Goal: Transaction & Acquisition: Download file/media

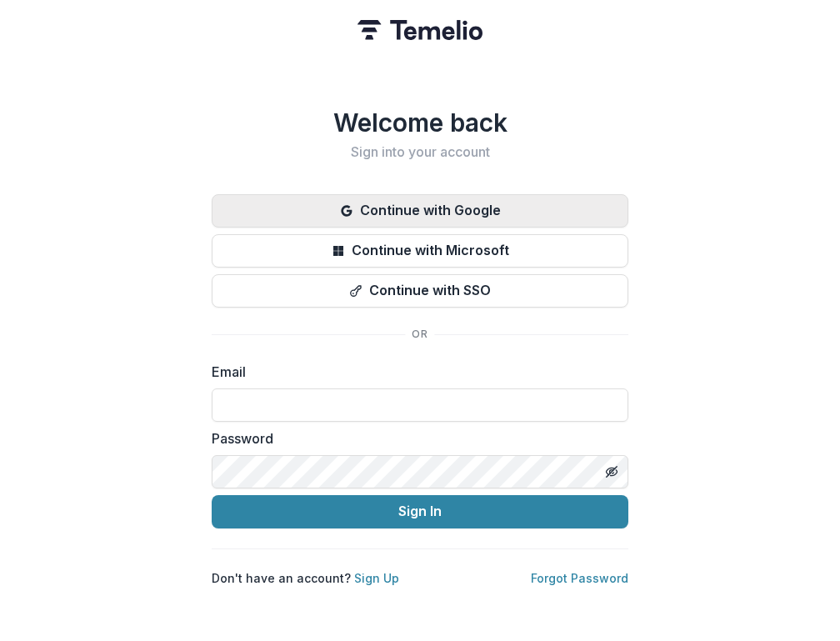
click at [392, 198] on button "Continue with Google" at bounding box center [420, 210] width 416 height 33
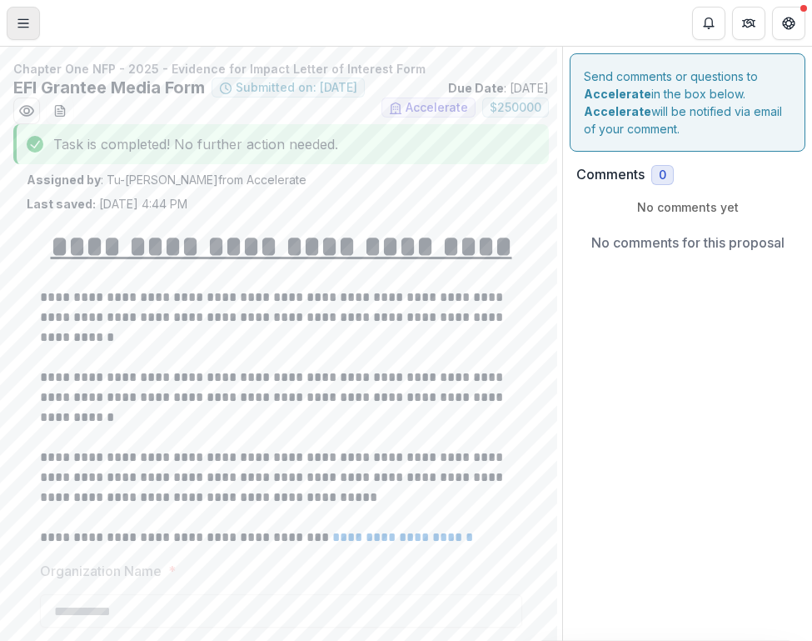
click at [25, 17] on icon "Toggle Menu" at bounding box center [23, 23] width 13 height 13
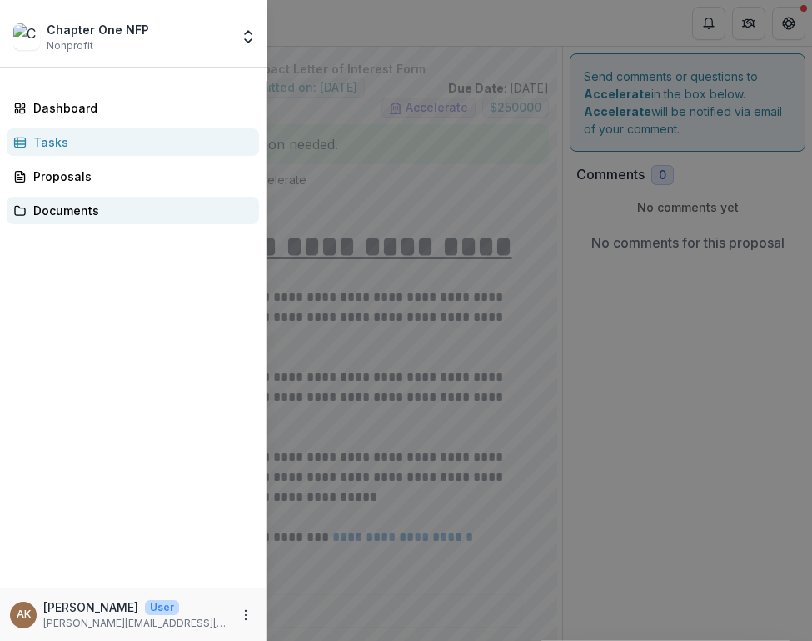
click at [102, 201] on link "Documents" at bounding box center [133, 210] width 252 height 27
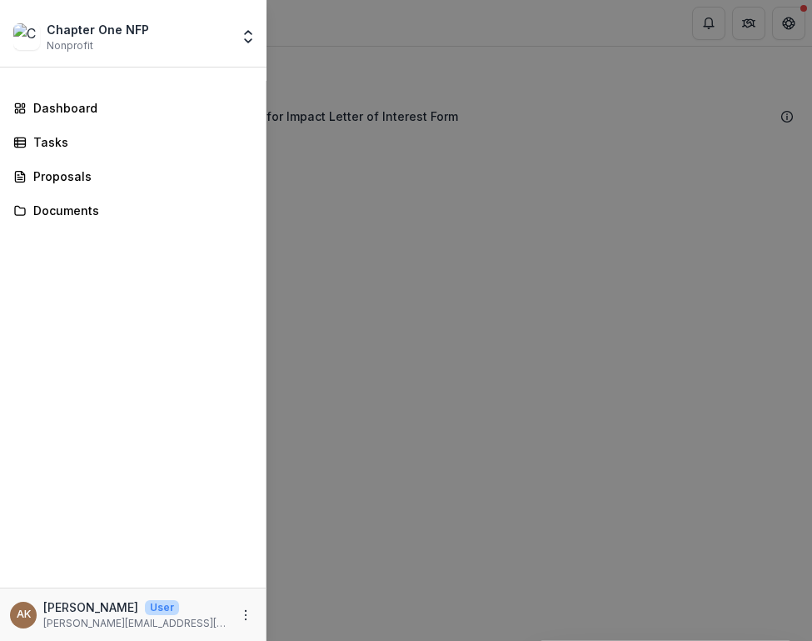
click at [417, 223] on div "Chapter One NFP Nonprofit Team Settings Settings Dashboard Tasks Proposals Docu…" at bounding box center [406, 320] width 812 height 641
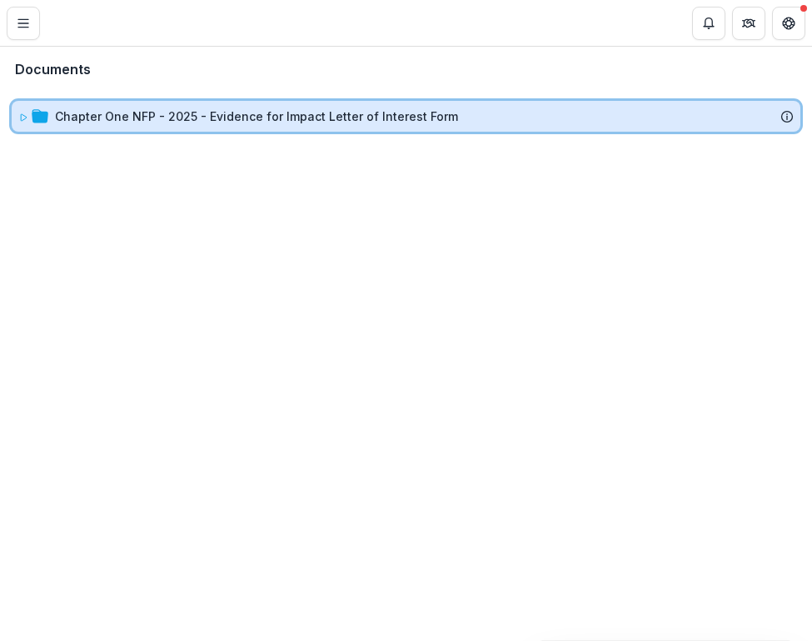
click at [21, 117] on icon at bounding box center [24, 117] width 6 height 7
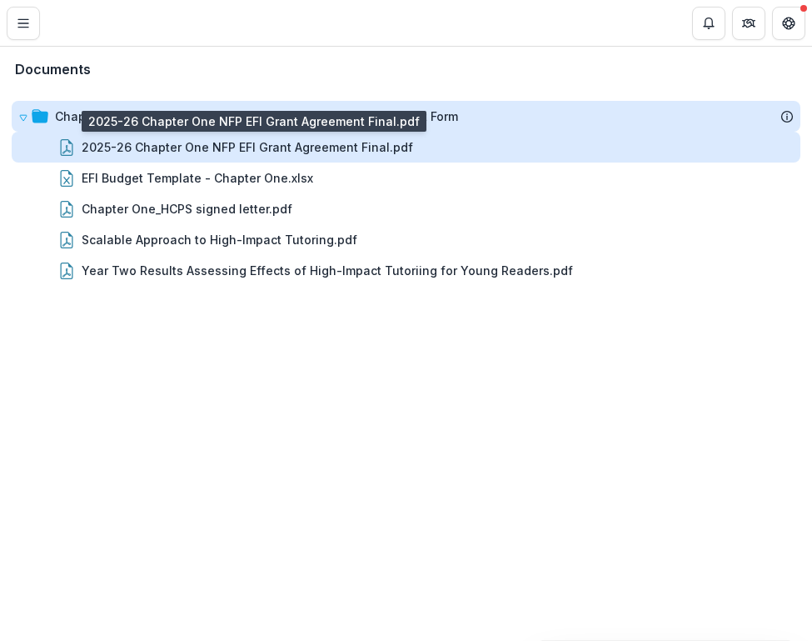
click at [247, 146] on div "2025-26 Chapter One NFP EFI Grant Agreement Final.pdf" at bounding box center [248, 146] width 332 height 17
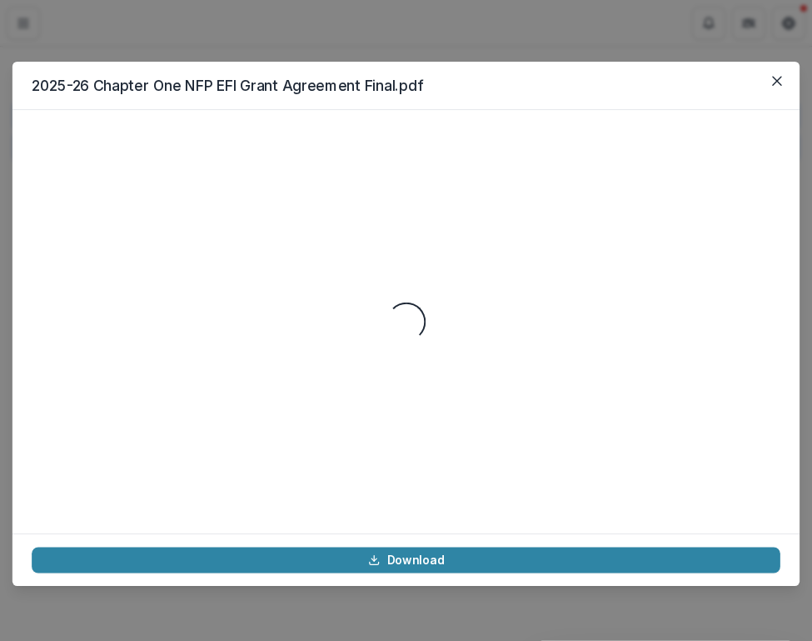
click at [247, 146] on div "Loading..." at bounding box center [406, 321] width 749 height 384
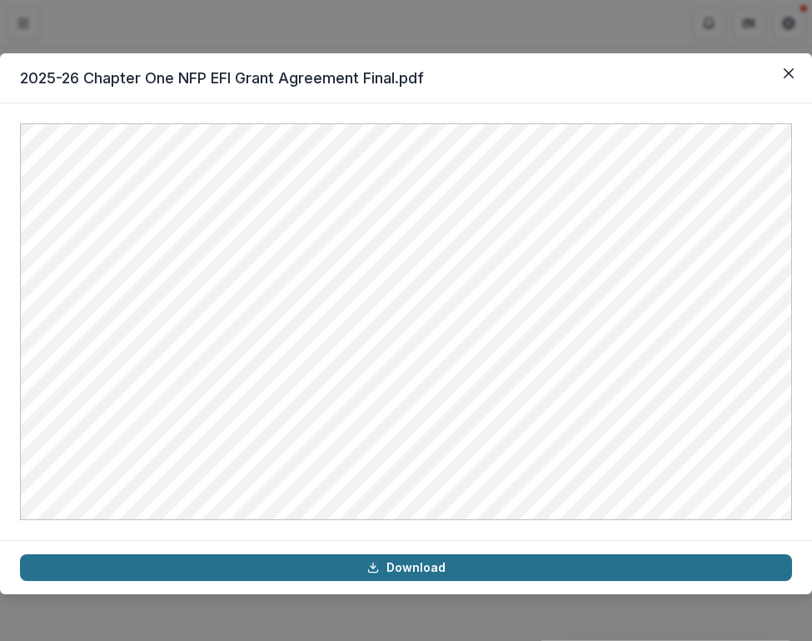
click at [541, 574] on link "Download" at bounding box center [406, 567] width 772 height 27
